Goal: Information Seeking & Learning: Find contact information

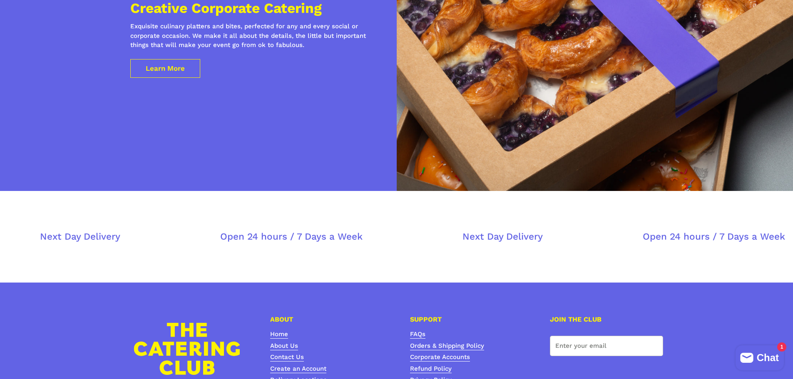
scroll to position [3065, 0]
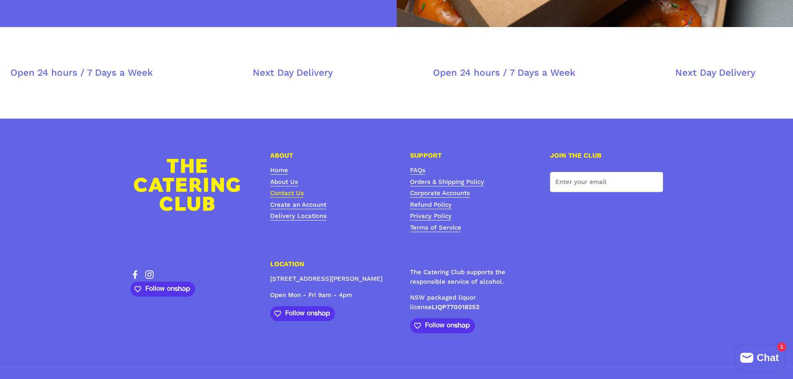
click at [288, 189] on link "Contact Us" at bounding box center [287, 193] width 34 height 8
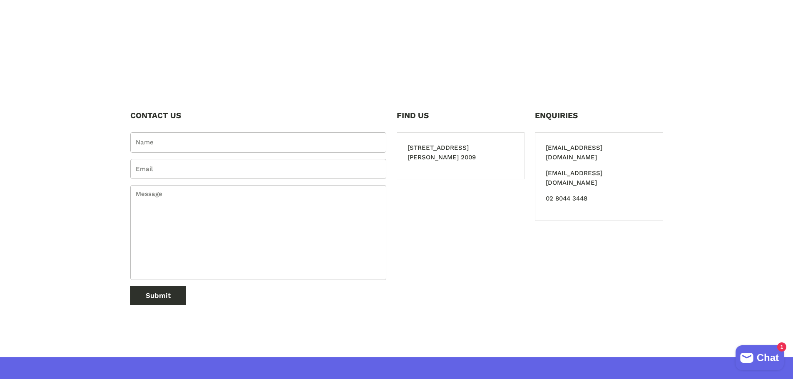
scroll to position [291, 0]
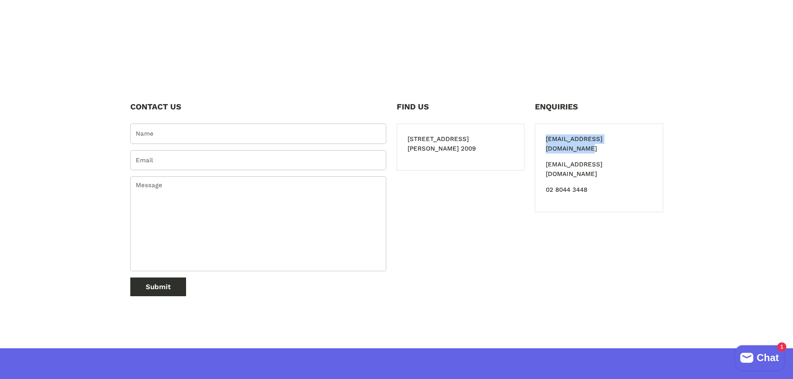
drag, startPoint x: 546, startPoint y: 140, endPoint x: 636, endPoint y: 140, distance: 89.9
click at [636, 140] on p "[EMAIL_ADDRESS][DOMAIN_NAME]" at bounding box center [599, 143] width 107 height 19
copy p "[EMAIL_ADDRESS][DOMAIN_NAME]"
drag, startPoint x: 85, startPoint y: 102, endPoint x: 155, endPoint y: 52, distance: 85.7
click at [87, 101] on section "CONTACT US Name Email * Message Submit FIND US 21 Harris St Sydney NSW Pyrmont …" at bounding box center [396, 202] width 793 height 241
